Goal: Register for event/course

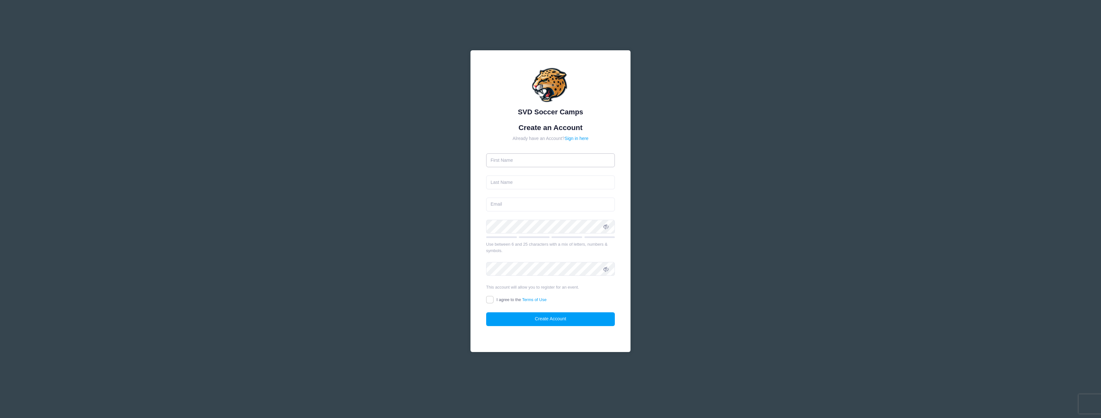
click at [525, 159] on input "text" at bounding box center [550, 160] width 129 height 14
type input "[DEMOGRAPHIC_DATA]"
click at [502, 184] on input "text" at bounding box center [550, 182] width 129 height 14
type input "Hofferica"
click at [511, 202] on input "email" at bounding box center [550, 204] width 129 height 14
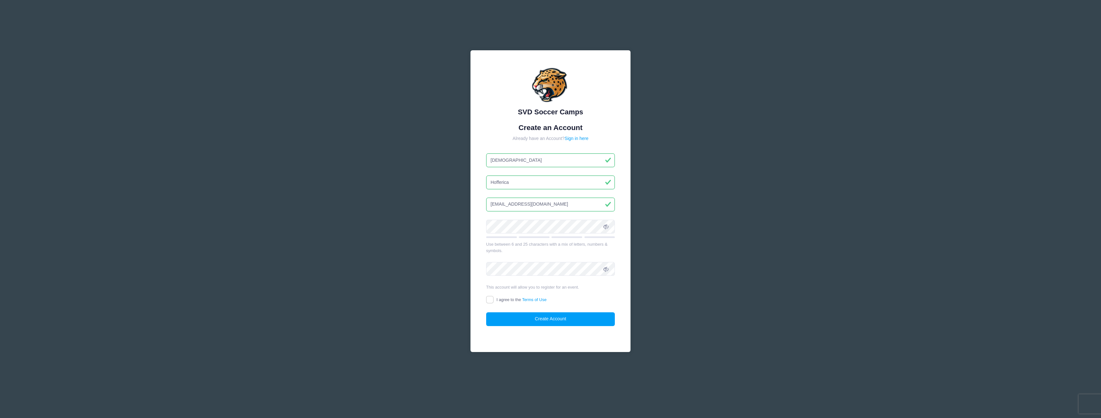
type input "[EMAIL_ADDRESS][DOMAIN_NAME]"
click at [491, 299] on input "I agree to the Terms of Use" at bounding box center [489, 299] width 7 height 7
checkbox input "true"
click at [537, 317] on button "Create Account" at bounding box center [550, 319] width 129 height 14
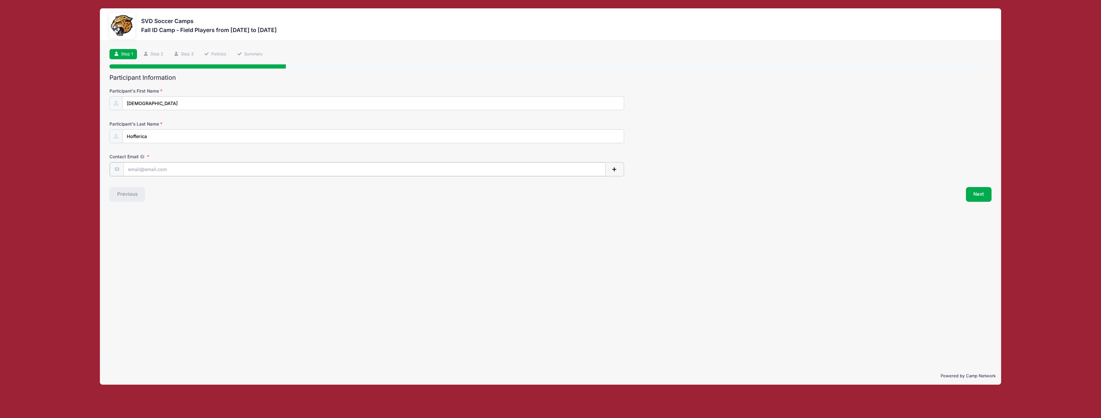
click at [150, 168] on input "Contact Email" at bounding box center [365, 169] width 482 height 14
type input "[EMAIL_ADDRESS][DOMAIN_NAME]"
click at [967, 190] on button "Next" at bounding box center [979, 193] width 26 height 15
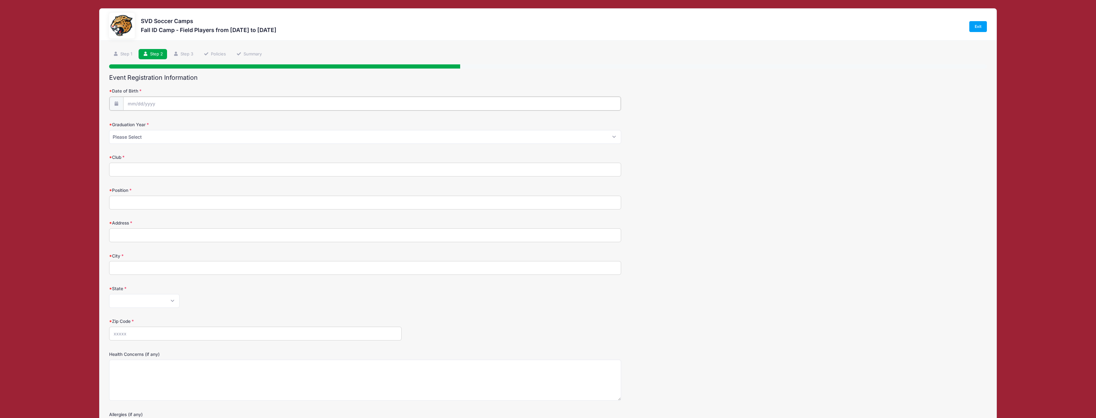
click at [139, 99] on input "Date of Birth" at bounding box center [372, 104] width 498 height 14
click at [191, 123] on span at bounding box center [191, 122] width 4 height 5
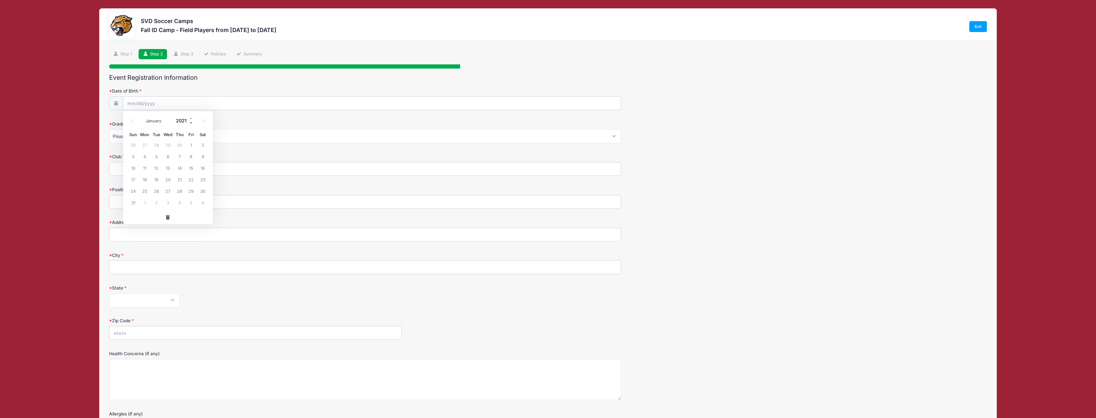
click at [191, 123] on span at bounding box center [191, 122] width 4 height 5
click at [191, 122] on span at bounding box center [191, 122] width 4 height 5
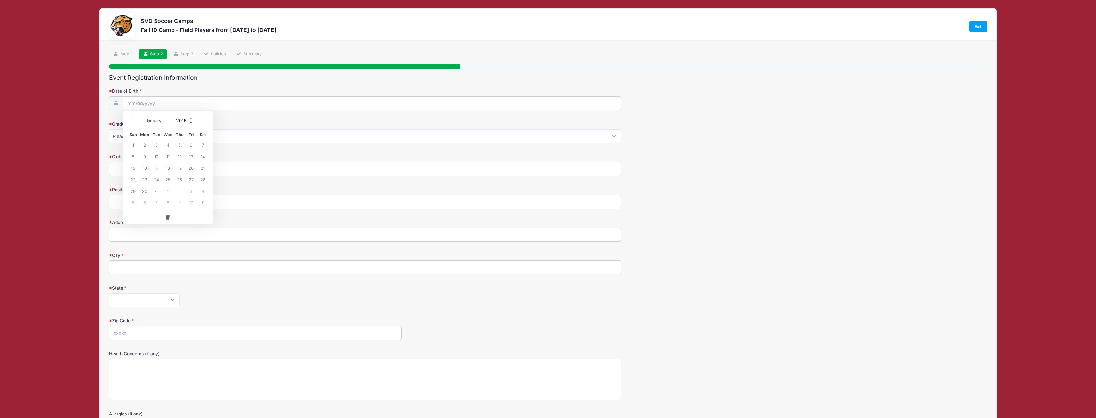
click at [191, 122] on span at bounding box center [191, 122] width 4 height 5
click at [190, 122] on span at bounding box center [191, 122] width 4 height 5
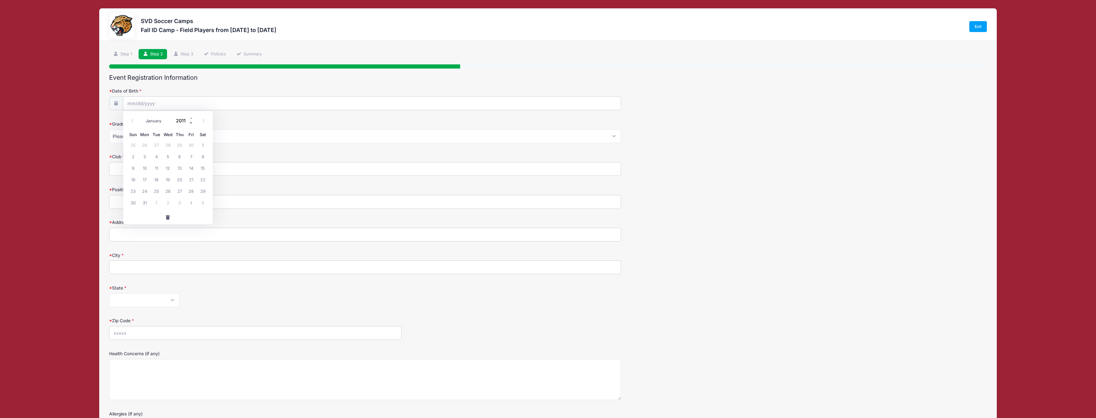
click at [190, 122] on span at bounding box center [191, 122] width 4 height 5
type input "2010"
click at [131, 121] on icon at bounding box center [133, 121] width 4 height 4
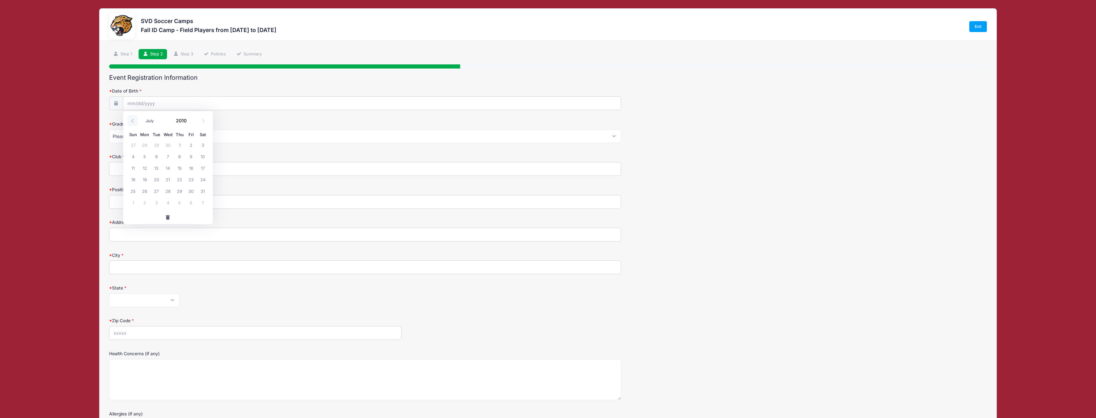
click at [131, 121] on icon at bounding box center [133, 121] width 4 height 4
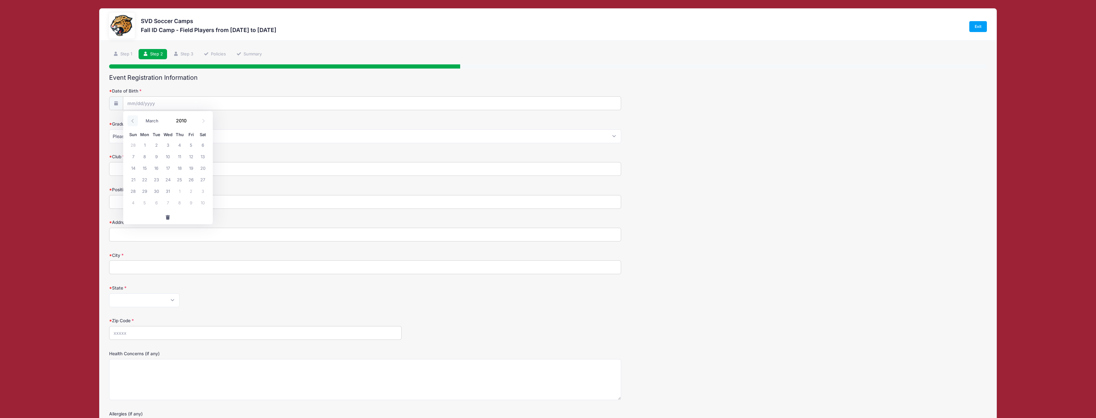
select select "1"
click at [181, 167] on span "18" at bounding box center [180, 168] width 12 height 12
type input "[DATE]"
click at [151, 136] on select "Please Select 2024 2025 2026 2027 2028 2029" at bounding box center [365, 136] width 512 height 14
select select "2028"
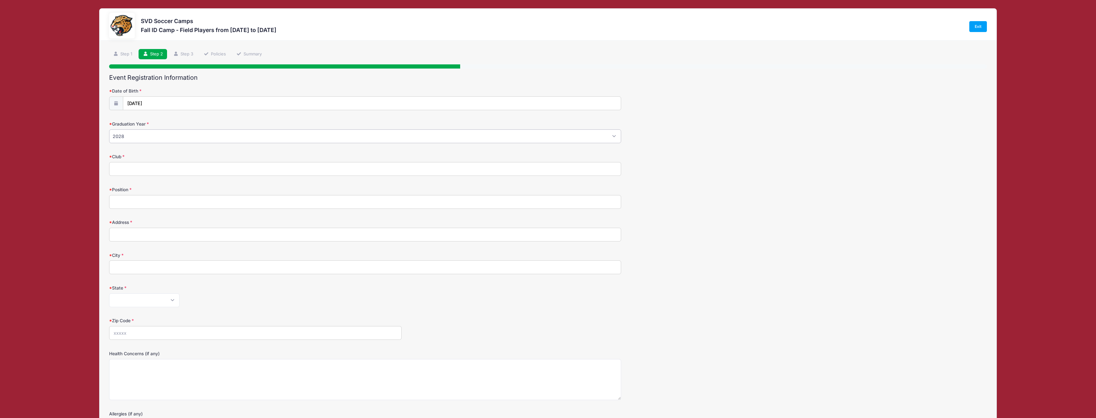
click at [109, 129] on select "Please Select 2024 2025 2026 2027 2028 2029" at bounding box center [365, 136] width 512 height 14
click at [131, 171] on input "Club" at bounding box center [365, 169] width 512 height 14
type input "Orland Park Sting"
click at [121, 204] on input "Position" at bounding box center [365, 202] width 512 height 14
type input "Midfield, Forward"
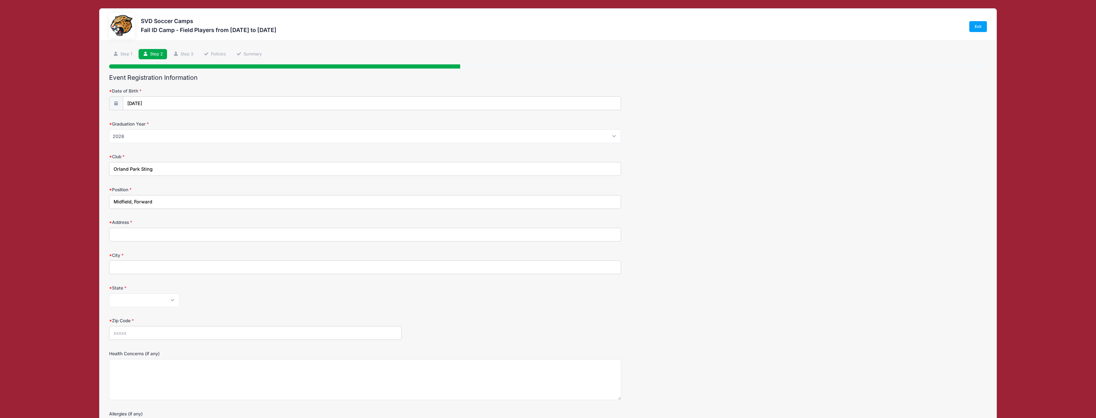
click at [141, 236] on input "Address" at bounding box center [365, 235] width 512 height 14
type input "1343 Acorn St."
click at [148, 270] on input "City" at bounding box center [365, 267] width 512 height 14
type input "Lemont"
click at [170, 300] on select "[US_STATE] [US_STATE] [US_STATE] [US_STATE] [US_STATE] Armed Forces Africa Arme…" at bounding box center [144, 300] width 70 height 14
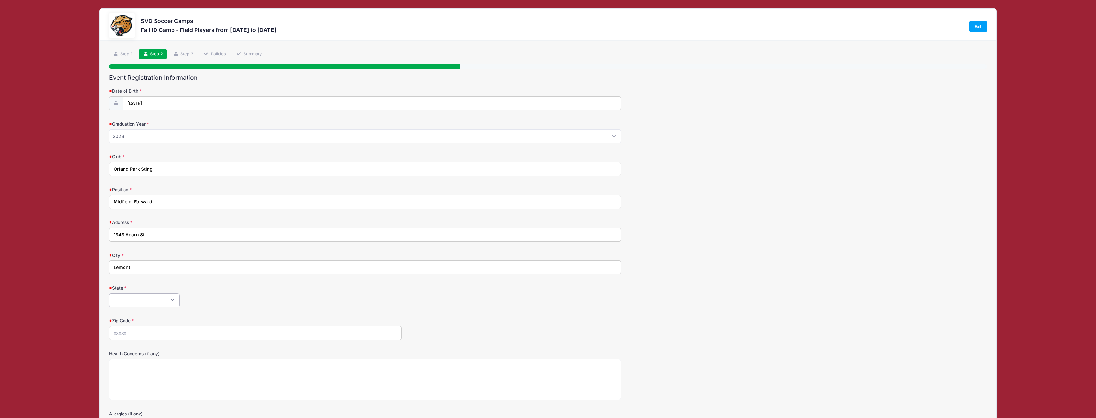
select select "IL"
click at [109, 293] on select "[US_STATE] [US_STATE] [US_STATE] [US_STATE] [US_STATE] Armed Forces Africa Arme…" at bounding box center [144, 300] width 70 height 14
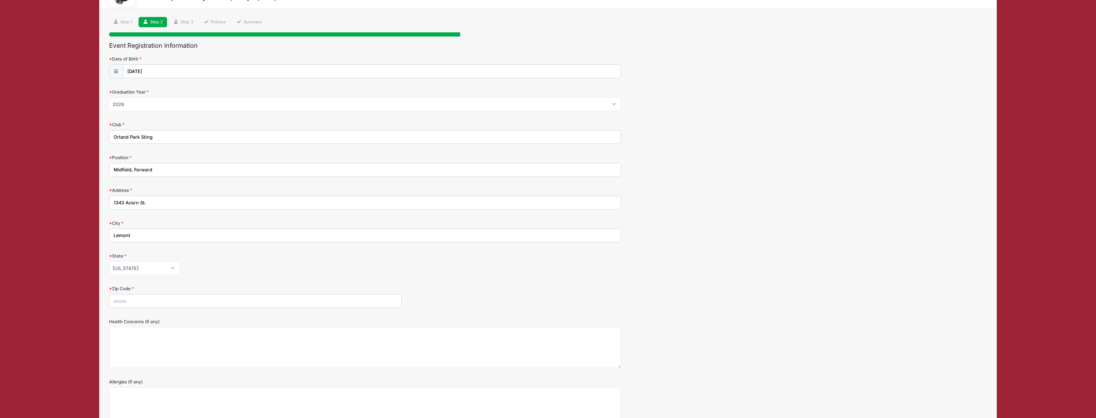
click at [153, 299] on input "Zip Code" at bounding box center [255, 301] width 293 height 14
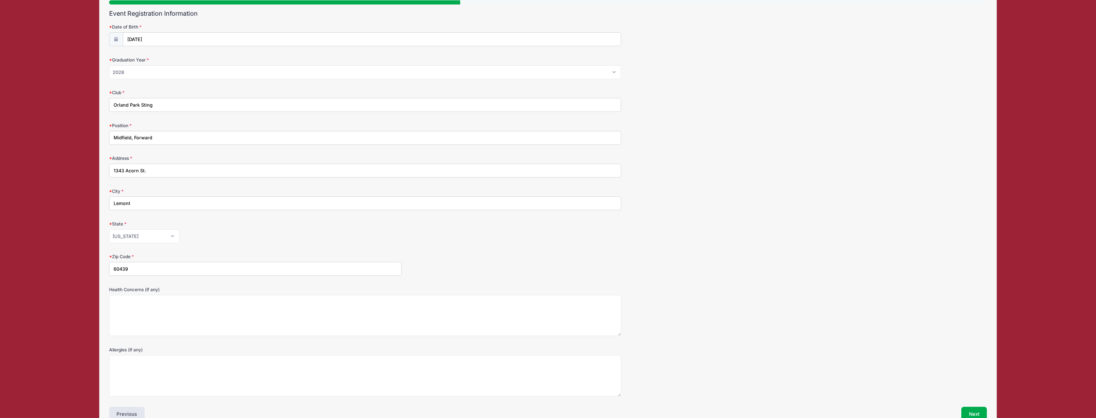
scroll to position [101, 0]
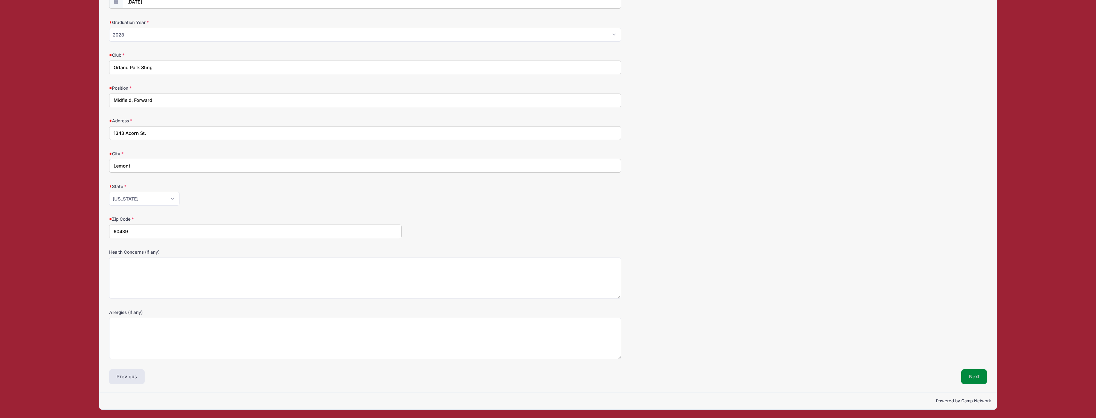
type input "60439"
click at [977, 373] on button "Next" at bounding box center [974, 376] width 26 height 15
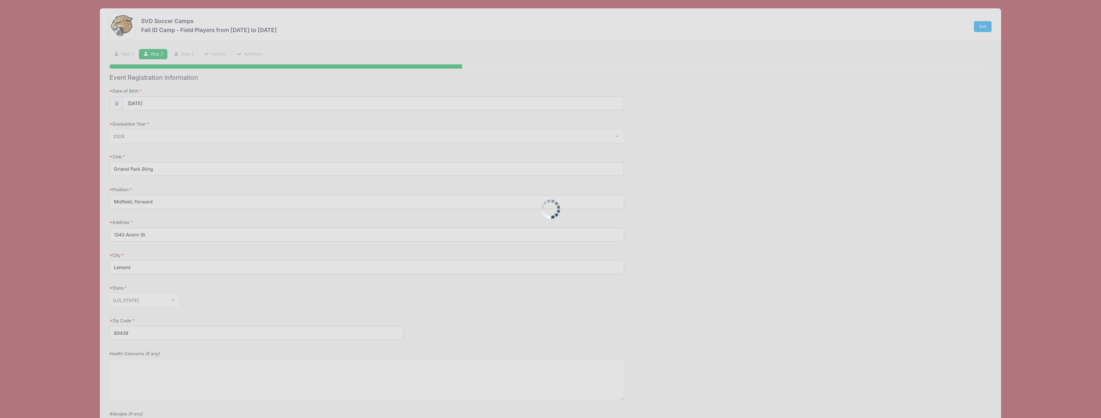
scroll to position [0, 0]
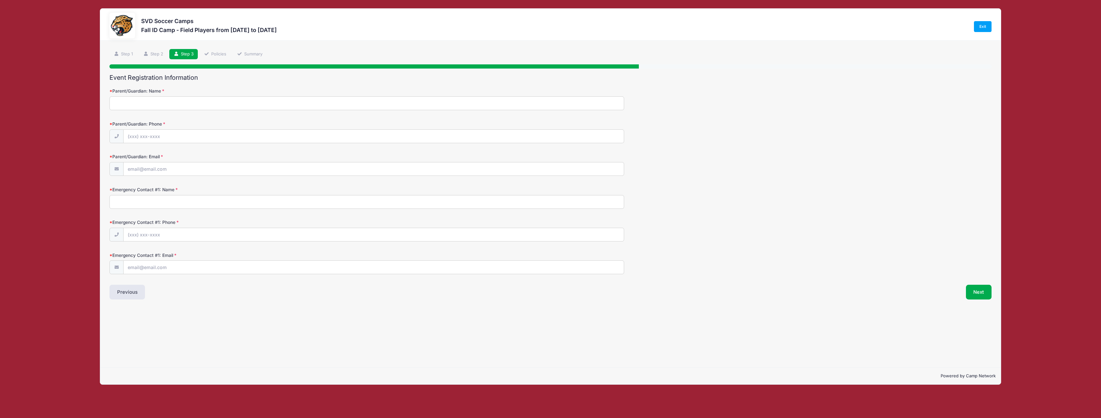
click at [159, 103] on input "Parent/Guardian: Name" at bounding box center [366, 103] width 515 height 14
type input "[PERSON_NAME]"
click at [144, 136] on input "Parent/Guardian: Phone" at bounding box center [374, 137] width 500 height 14
type input "[PHONE_NUMBER]"
click at [164, 168] on input "Parent/Guardian: Email" at bounding box center [374, 169] width 500 height 14
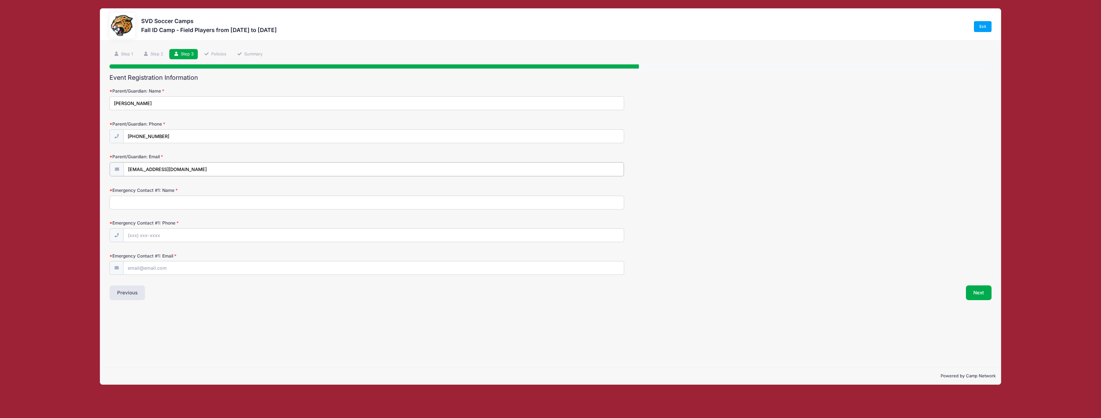
type input "[EMAIL_ADDRESS][DOMAIN_NAME]"
click at [177, 200] on input "Emergency Contact #1: Name" at bounding box center [366, 202] width 515 height 14
type input "M"
type input "[PERSON_NAME]"
click at [139, 236] on input "Emergency Contact #1: Phone" at bounding box center [374, 235] width 500 height 14
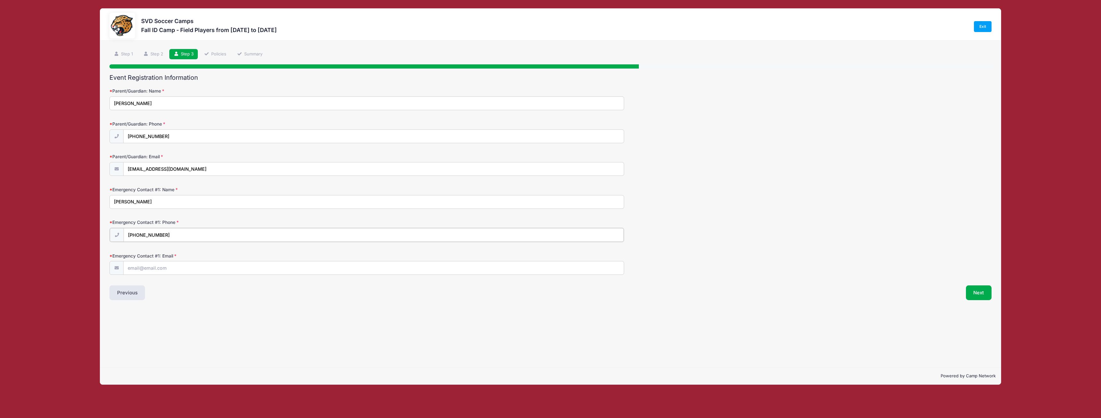
type input "[PHONE_NUMBER]"
click at [156, 267] on input "Emergency Contact #1: Email" at bounding box center [374, 267] width 500 height 14
type input "[EMAIL_ADDRESS][DOMAIN_NAME]"
click at [983, 295] on button "Next" at bounding box center [979, 291] width 26 height 15
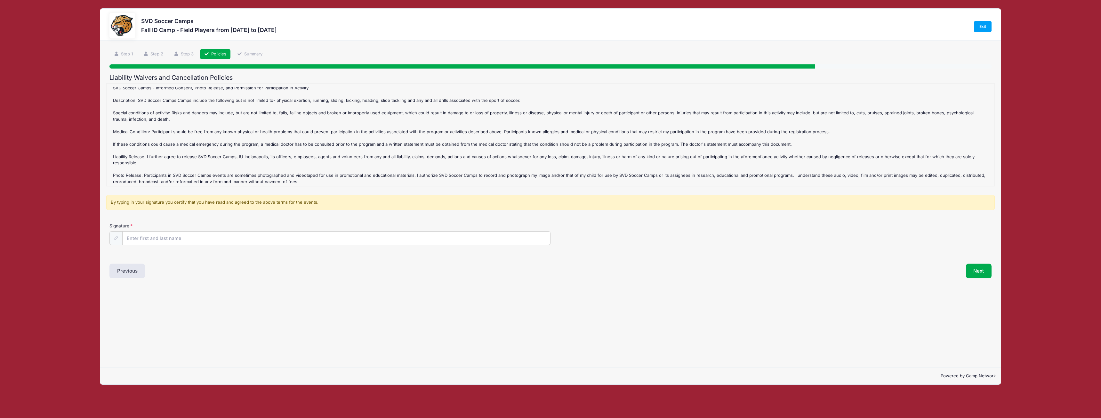
scroll to position [54, 0]
click at [181, 237] on input "Signature" at bounding box center [337, 238] width 428 height 14
type input "[PERSON_NAME]"
click at [972, 267] on button "Next" at bounding box center [979, 270] width 26 height 15
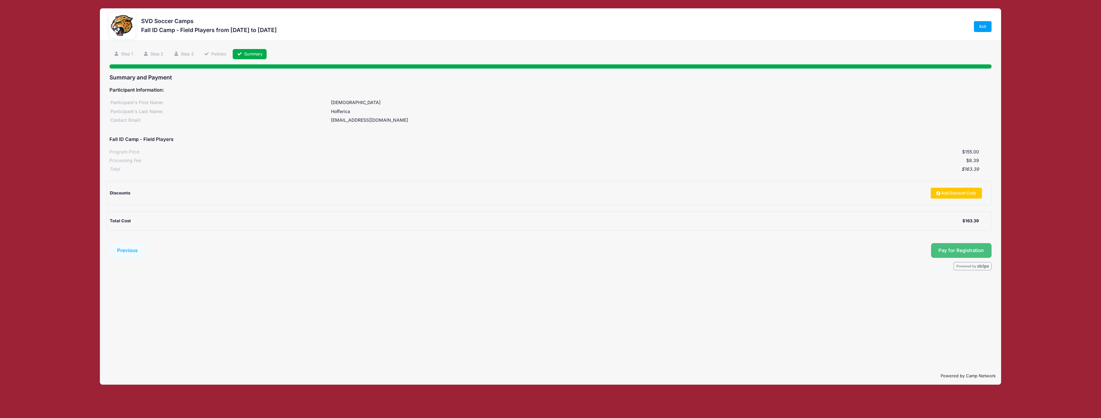
click at [963, 252] on button "Pay for Registration" at bounding box center [961, 250] width 61 height 15
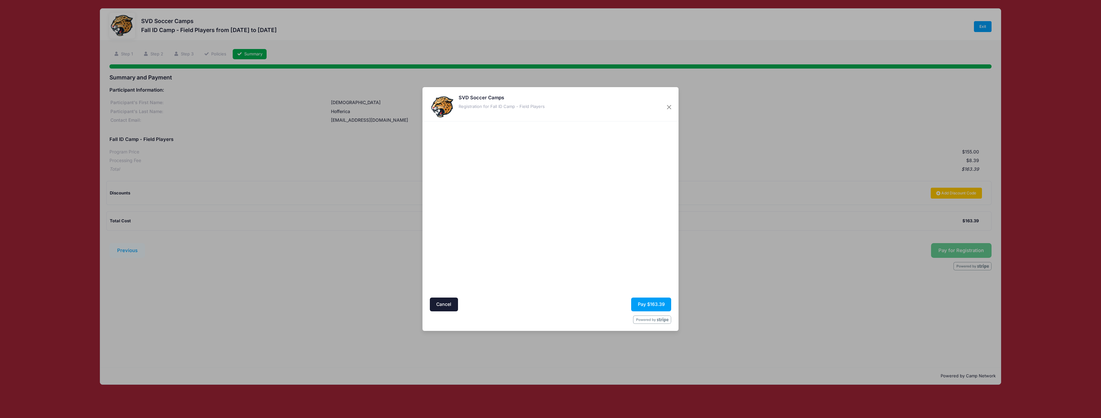
click at [634, 245] on div at bounding box center [613, 209] width 118 height 170
click at [649, 301] on button "Pay $163.39" at bounding box center [651, 304] width 40 height 14
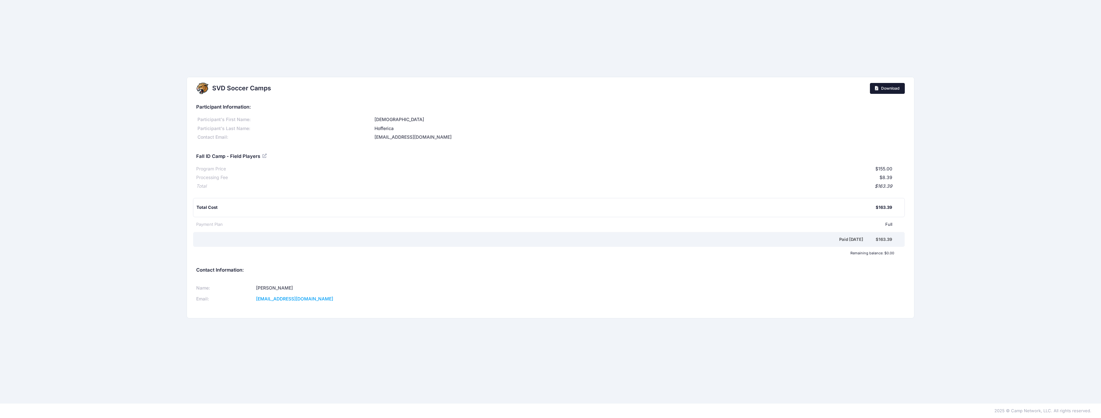
click at [876, 88] on icon at bounding box center [877, 88] width 5 height 0
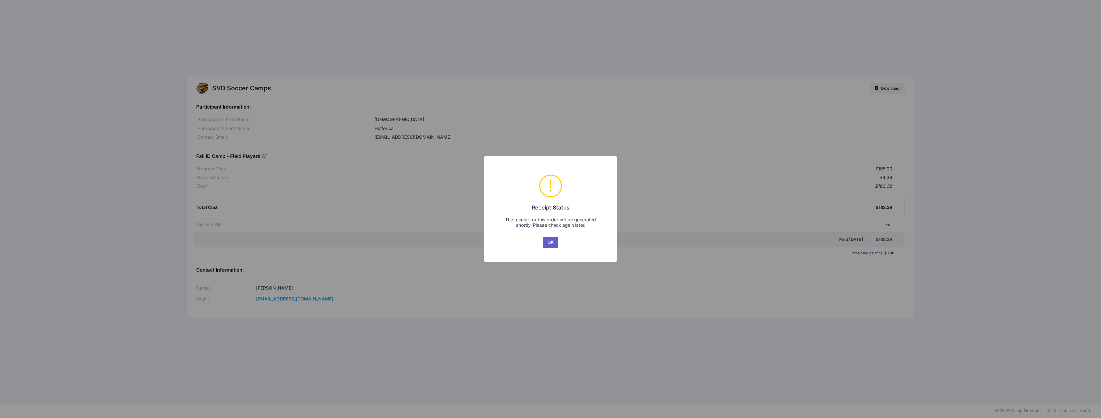
click at [545, 242] on button "OK" at bounding box center [550, 242] width 15 height 12
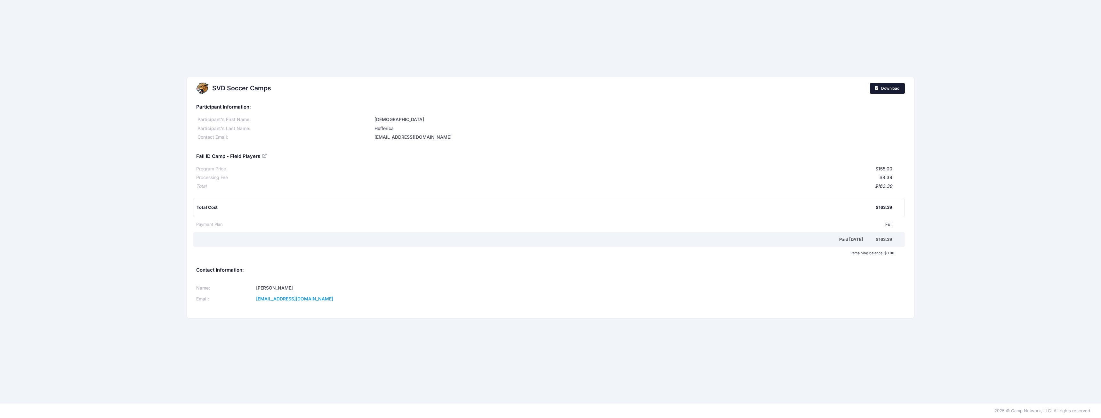
click at [889, 91] on link "Download" at bounding box center [887, 88] width 35 height 11
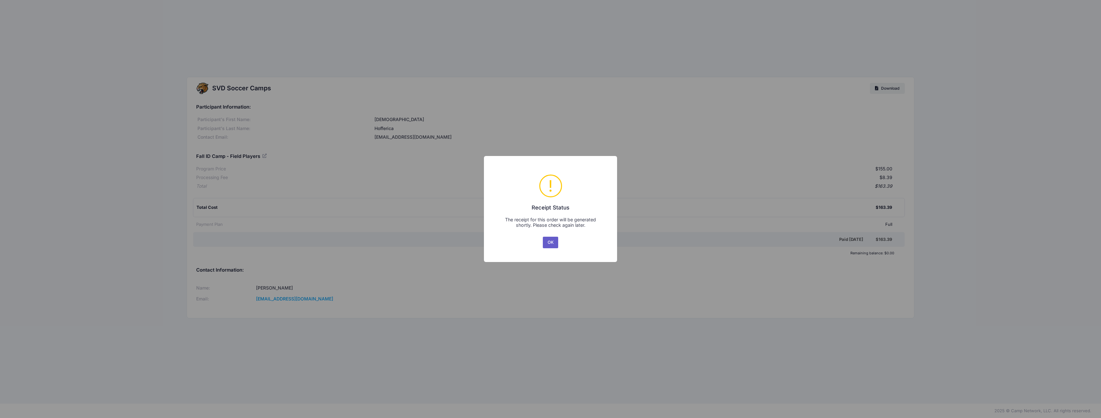
click at [553, 242] on button "OK" at bounding box center [550, 242] width 15 height 12
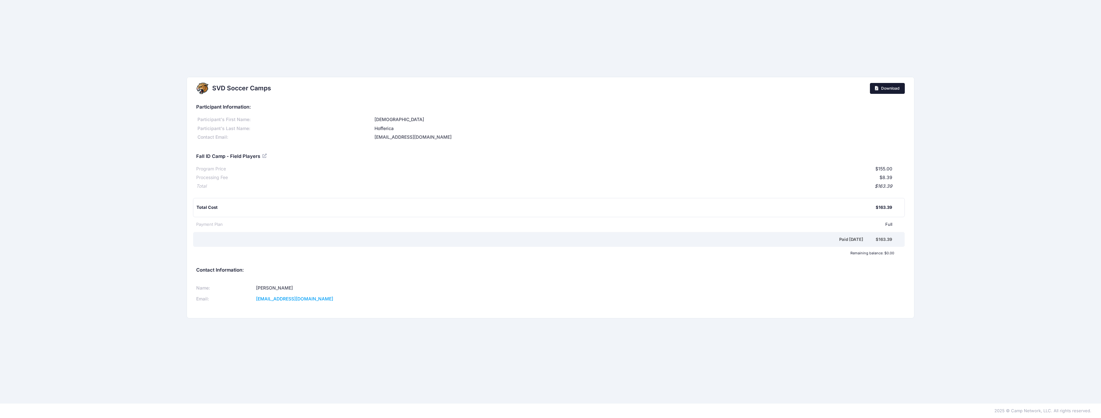
click at [894, 90] on span "Download" at bounding box center [890, 88] width 18 height 5
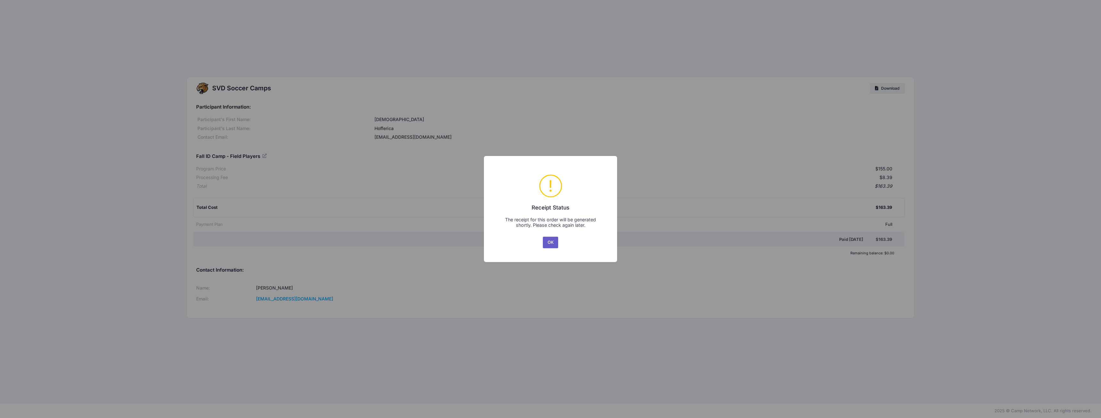
click at [546, 242] on button "OK" at bounding box center [550, 242] width 15 height 12
